Goal: Transaction & Acquisition: Download file/media

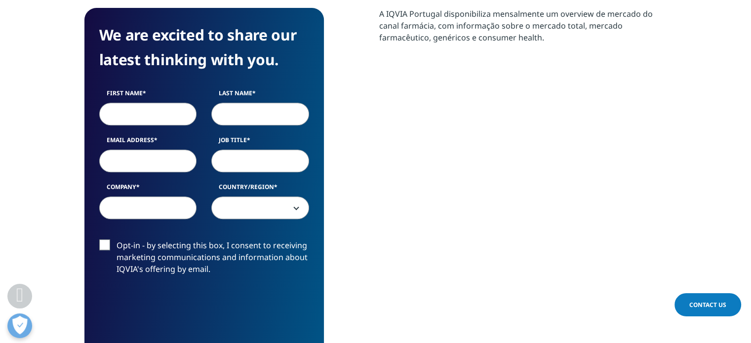
scroll to position [444, 0]
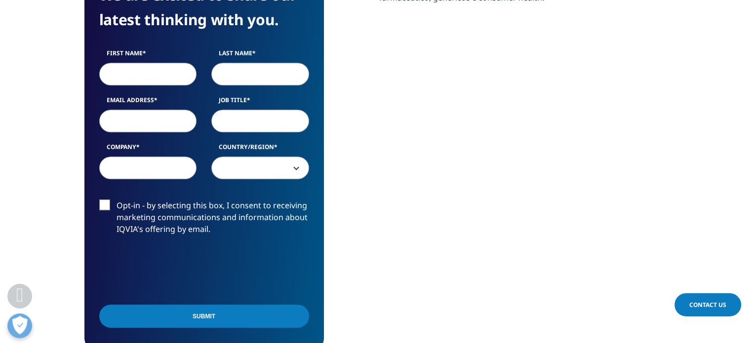
click at [149, 80] on input "First Name" at bounding box center [148, 74] width 98 height 23
type input "[PERSON_NAME]"
click at [247, 89] on div "First Name [PERSON_NAME] Last Name Email Address Job Title Company Country/Regi…" at bounding box center [204, 119] width 225 height 141
click at [248, 71] on input "Last Name" at bounding box center [260, 74] width 98 height 23
type input "[PERSON_NAME]"
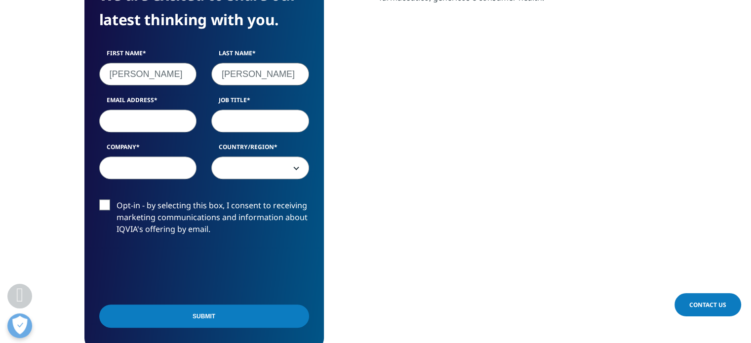
click at [150, 116] on input "Email Address" at bounding box center [148, 121] width 98 height 23
type input "[PERSON_NAME][EMAIL_ADDRESS][PERSON_NAME][DOMAIN_NAME]"
click at [259, 128] on input "Job Title" at bounding box center [260, 121] width 98 height 23
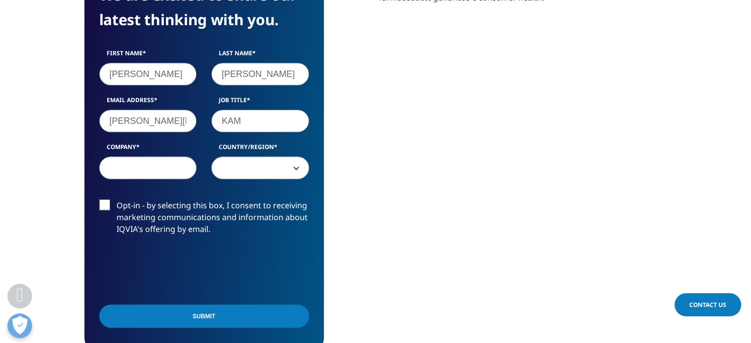
type input "KAM"
click at [174, 167] on input "Company" at bounding box center [148, 167] width 98 height 23
type input "[PERSON_NAME]"
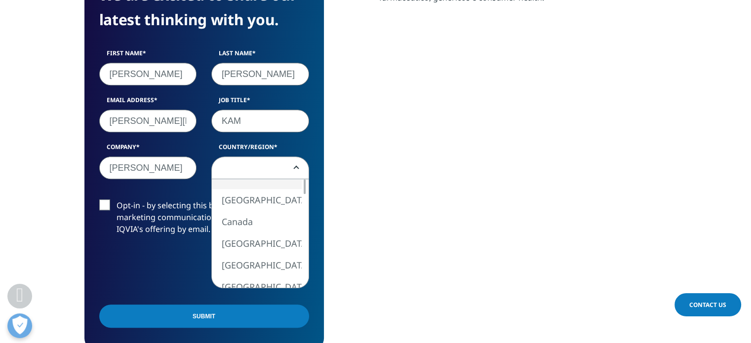
click at [290, 159] on span at bounding box center [260, 168] width 97 height 23
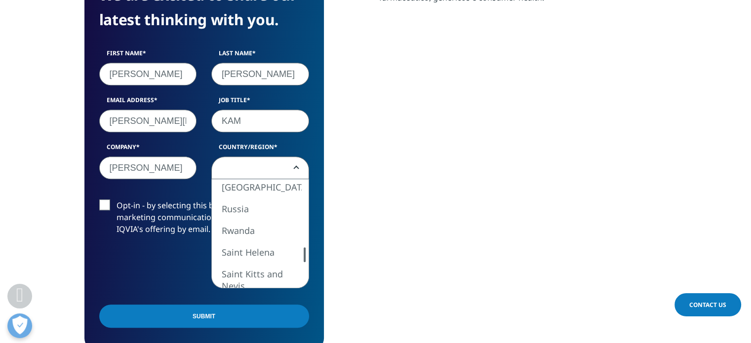
select select "Portugal"
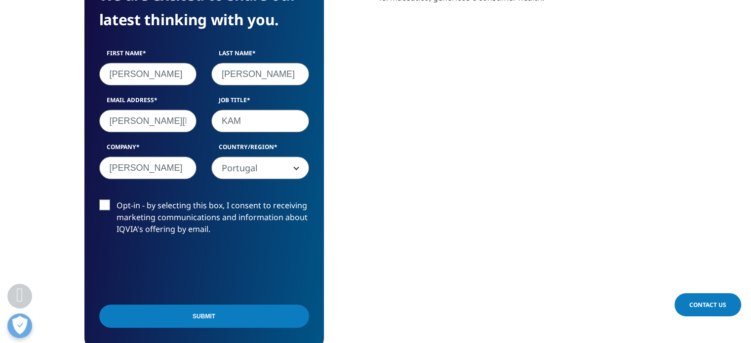
click at [107, 203] on label "Opt-in - by selecting this box, I consent to receiving marketing communications…" at bounding box center [204, 219] width 210 height 41
click at [116, 199] on input "Opt-in - by selecting this box, I consent to receiving marketing communications…" at bounding box center [116, 199] width 0 height 0
click at [205, 313] on input "Submit" at bounding box center [204, 316] width 210 height 23
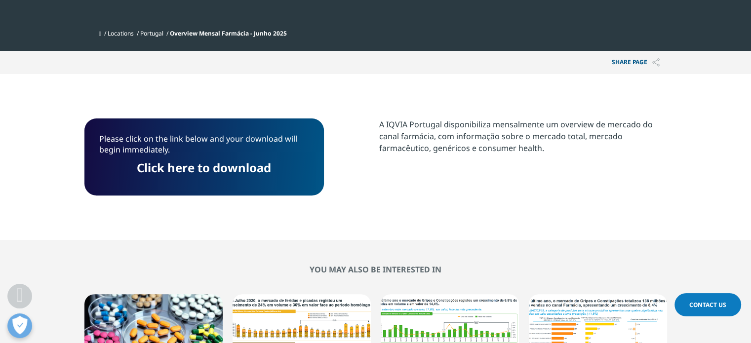
scroll to position [426, 0]
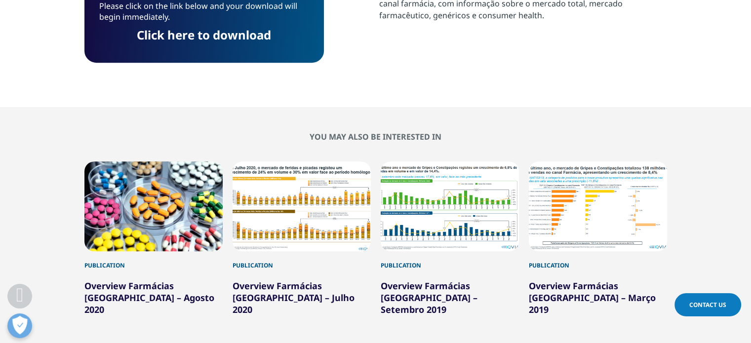
click at [229, 35] on link "Click here to download" at bounding box center [204, 35] width 134 height 16
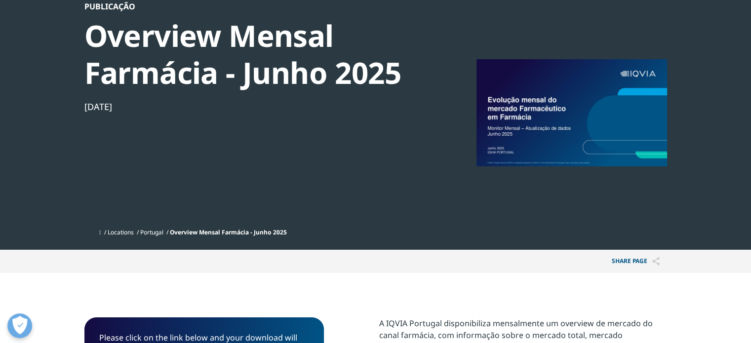
scroll to position [0, 0]
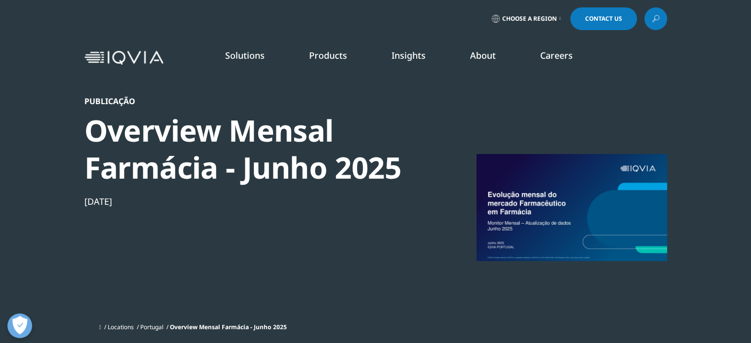
click at [414, 54] on link "Insights" at bounding box center [408, 55] width 34 height 12
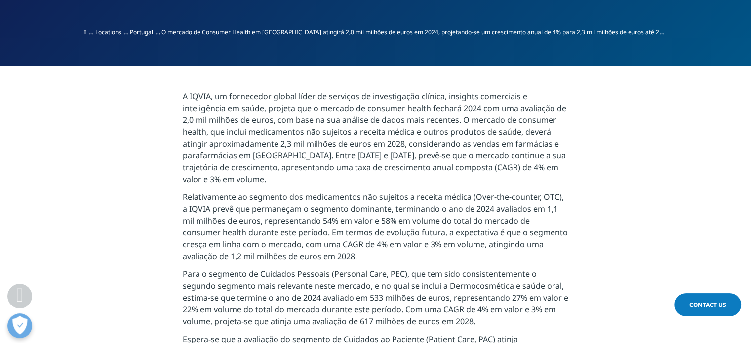
scroll to position [444, 0]
